Goal: Go to known website: Access a specific website the user already knows

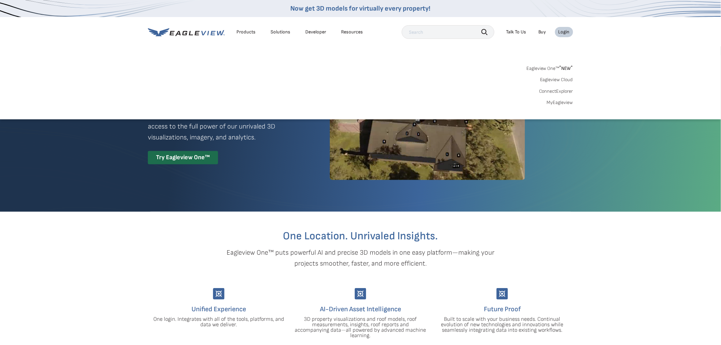
click at [562, 33] on div "Login" at bounding box center [564, 32] width 11 height 6
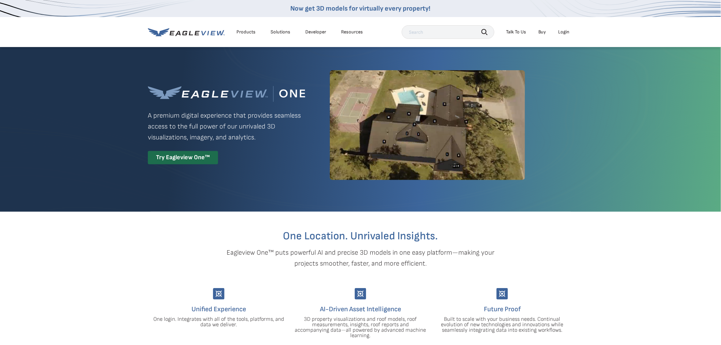
click at [563, 32] on div "Login" at bounding box center [564, 32] width 11 height 6
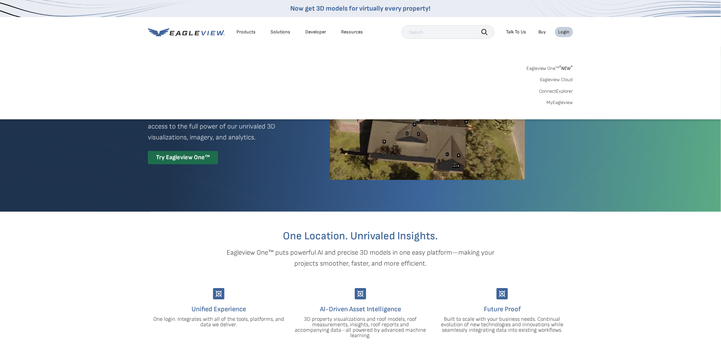
click at [560, 104] on link "MyEagleview" at bounding box center [560, 103] width 26 height 6
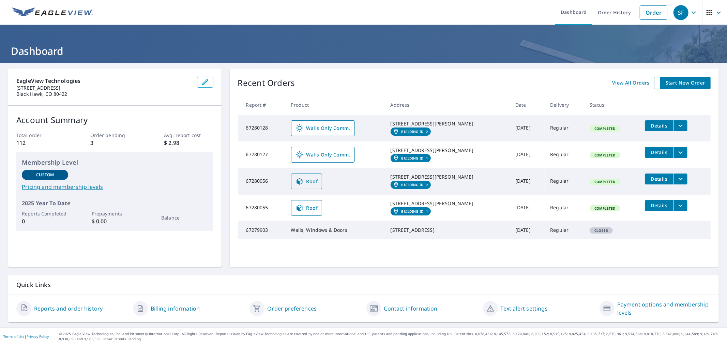
click at [303, 185] on span "Roof" at bounding box center [307, 181] width 23 height 8
